Goal: Transaction & Acquisition: Purchase product/service

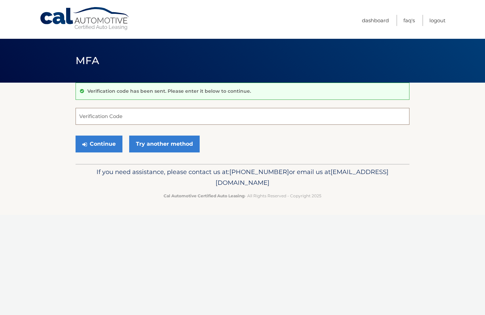
click at [132, 117] on input "Verification Code" at bounding box center [243, 116] width 334 height 17
type input "415058"
click at [110, 146] on button "Continue" at bounding box center [99, 144] width 47 height 17
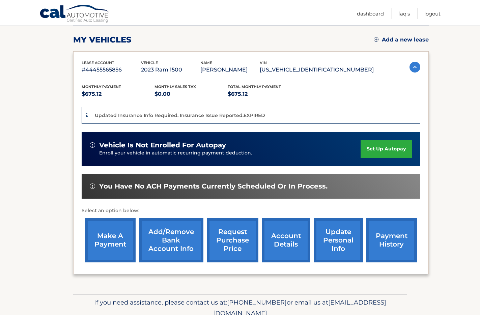
scroll to position [117, 0]
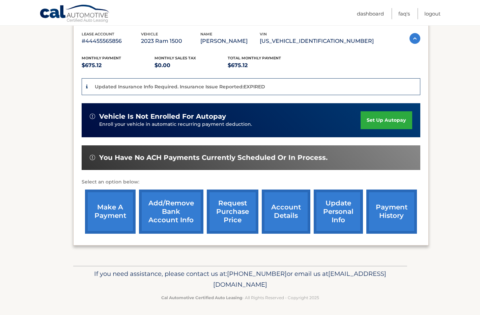
click at [110, 200] on link "make a payment" at bounding box center [110, 211] width 51 height 44
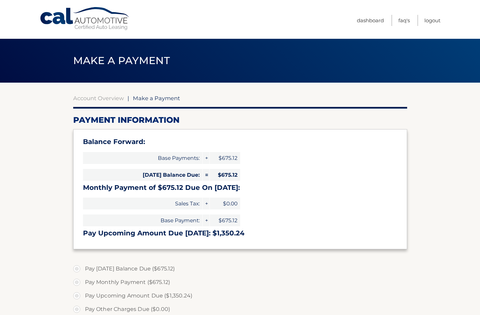
select select "YjEwZjQxYzAtMmQ3NC00NGYzLTkxMTktNDI5MjYxOGUzNmI1"
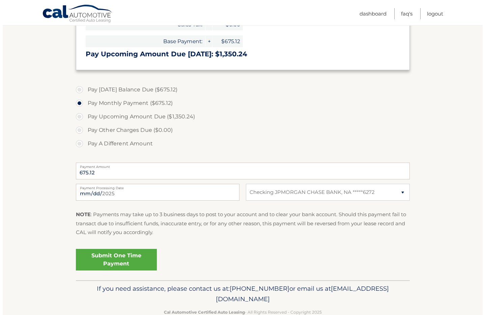
scroll to position [194, 0]
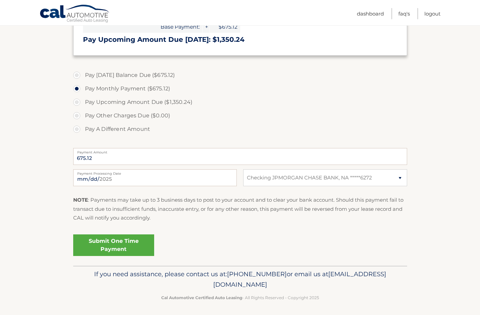
click at [109, 241] on link "Submit One Time Payment" at bounding box center [113, 245] width 81 height 22
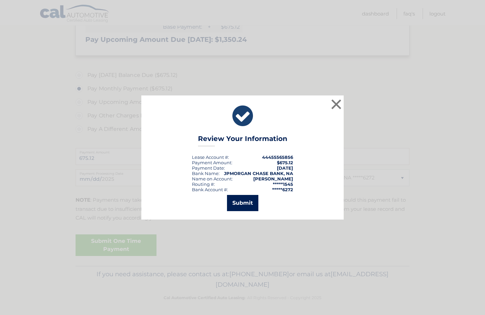
click at [238, 205] on button "Submit" at bounding box center [242, 203] width 31 height 16
